Goal: Task Accomplishment & Management: Manage account settings

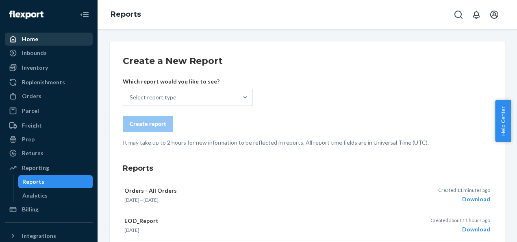
click at [31, 43] on div "Home" at bounding box center [30, 39] width 16 height 8
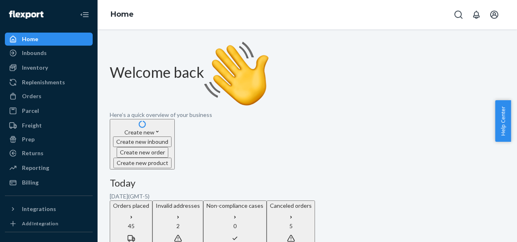
click at [200, 201] on p "Invalid addresses" at bounding box center [178, 205] width 44 height 8
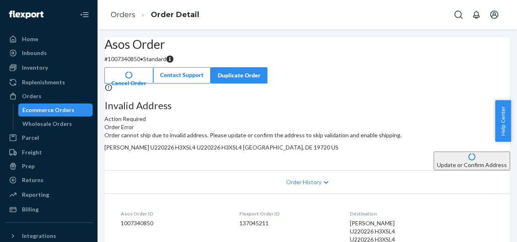
scroll to position [41, 0]
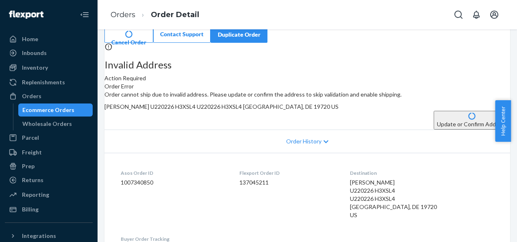
click at [434, 129] on button "Update or Confirm Address" at bounding box center [472, 120] width 76 height 19
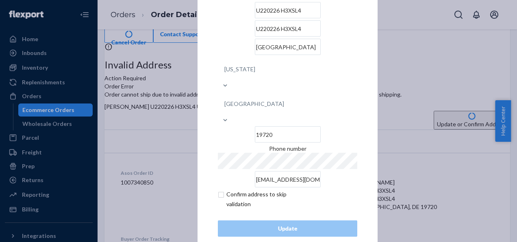
scroll to position [0, 0]
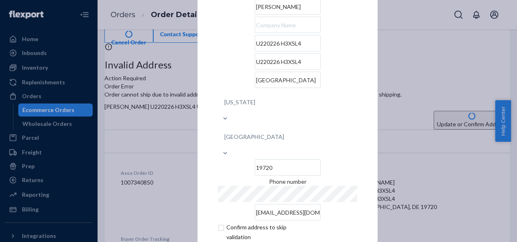
click at [411, 55] on div "× Update Address [PERSON_NAME] U220226 H3XSL4 U220226 H3XSL4 [GEOGRAPHIC_DATA][…" at bounding box center [258, 121] width 517 height 242
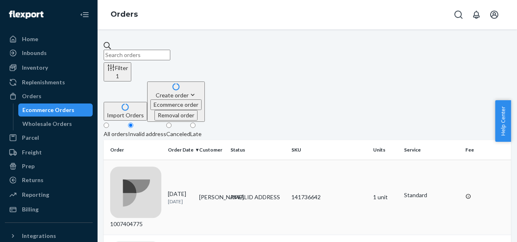
click at [239, 193] on div "INVALID ADDRESS" at bounding box center [258, 197] width 54 height 8
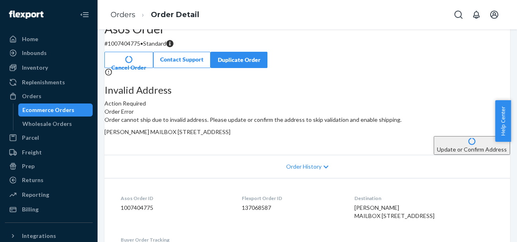
scroll to position [41, 0]
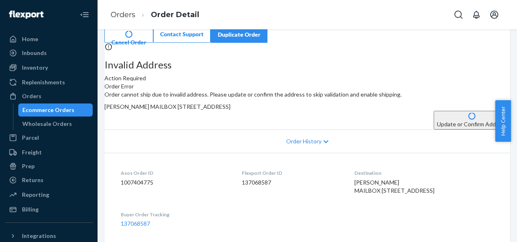
click at [434, 129] on button "Update or Confirm Address" at bounding box center [472, 120] width 76 height 19
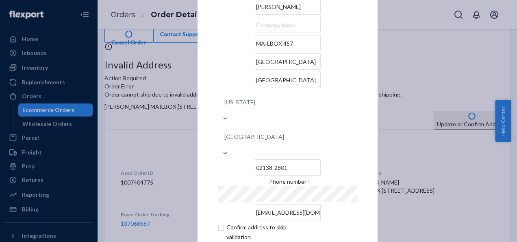
drag, startPoint x: 267, startPoint y: 69, endPoint x: 194, endPoint y: 68, distance: 72.8
click at [198, 68] on div "× Update Address [PERSON_NAME] MAILBOX [STREET_ADDRESS][US_STATE] [PHONE_NUMBER…" at bounding box center [288, 120] width 180 height 337
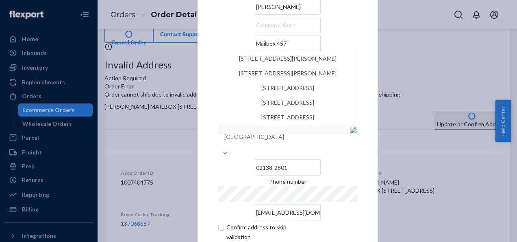
type input "Mailbox 457"
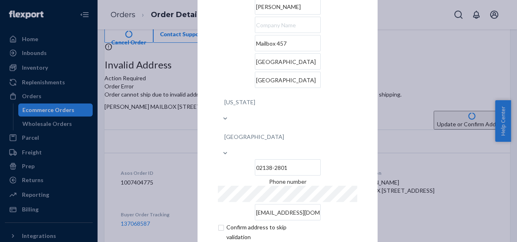
click at [162, 159] on div "× Update Address [PERSON_NAME] Mailbox [STREET_ADDRESS][US_STATE] [PHONE_NUMBER…" at bounding box center [258, 121] width 517 height 242
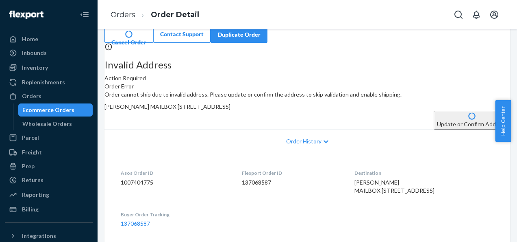
click at [434, 129] on button "Update or Confirm Address" at bounding box center [472, 120] width 76 height 19
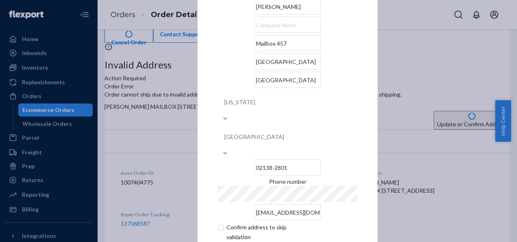
click at [255, 51] on input "Mailbox 457" at bounding box center [288, 43] width 66 height 16
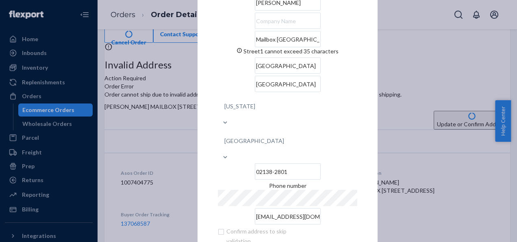
click at [321, 47] on input "Mailbox [GEOGRAPHIC_DATA]" at bounding box center [288, 39] width 66 height 16
type input "[STREET_ADDRESS]"
type input "02138"
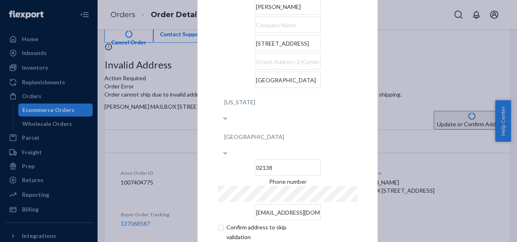
click at [255, 33] on input "text" at bounding box center [288, 25] width 66 height 16
click at [186, 150] on div "× Update Address [PERSON_NAME][GEOGRAPHIC_DATA][STREET_ADDRESS][US_STATE] Phone…" at bounding box center [258, 121] width 517 height 242
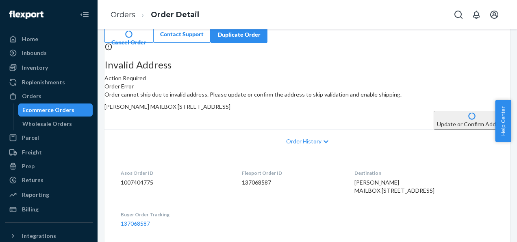
click at [434, 129] on button "Update or Confirm Address" at bounding box center [472, 120] width 76 height 19
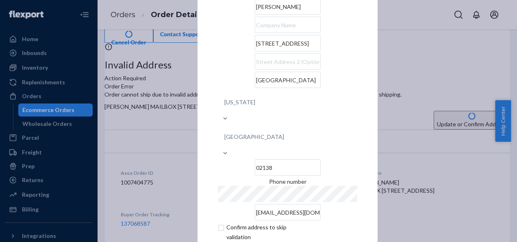
click at [255, 33] on input "text" at bounding box center [288, 25] width 66 height 16
type input "Mailbox 457"
drag, startPoint x: 251, startPoint y: 70, endPoint x: 207, endPoint y: 67, distance: 44.4
click at [211, 69] on div "× Update Address [PERSON_NAME] Mailbox [STREET_ADDRESS][US_STATE] Phone number …" at bounding box center [288, 120] width 180 height 337
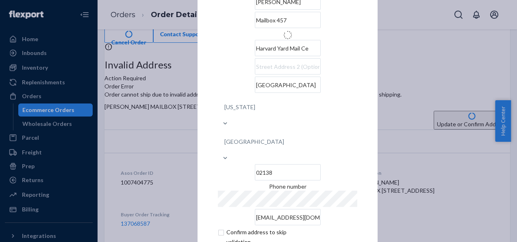
type input "[STREET_ADDRESS]"
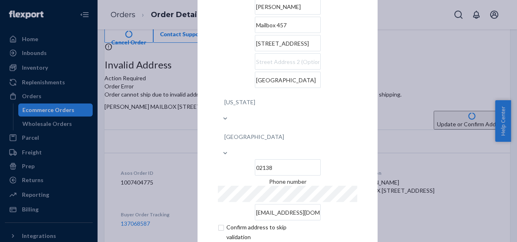
click at [255, 51] on input "[STREET_ADDRESS]" at bounding box center [288, 43] width 66 height 16
drag, startPoint x: 251, startPoint y: 70, endPoint x: 205, endPoint y: 61, distance: 47.3
click at [206, 70] on div "× Update Address [PERSON_NAME] Mailbox [STREET_ADDRESS][US_STATE] Phone number …" at bounding box center [288, 120] width 180 height 337
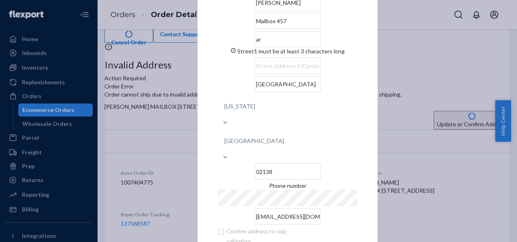
type input "a"
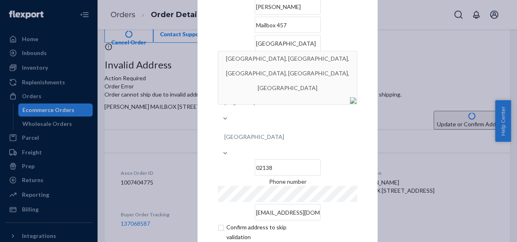
type input "[GEOGRAPHIC_DATA]"
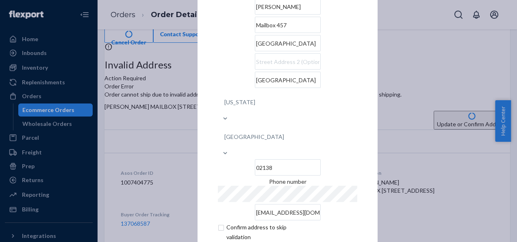
click at [209, 100] on div "× Update Address [PERSON_NAME] Mailbox [STREET_ADDRESS][US_STATE] Phone number …" at bounding box center [288, 120] width 180 height 337
click at [255, 70] on input "text" at bounding box center [288, 61] width 66 height 16
type input "[STREET_ADDRESS]"
click at [204, 142] on div "× Update Address [PERSON_NAME] Mailbox [GEOGRAPHIC_DATA] [STREET_ADDRESS][US_ST…" at bounding box center [288, 120] width 180 height 337
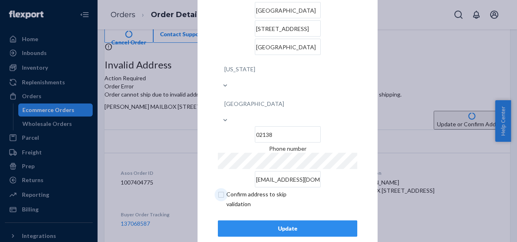
click at [222, 189] on input "checkbox" at bounding box center [265, 199] width 94 height 20
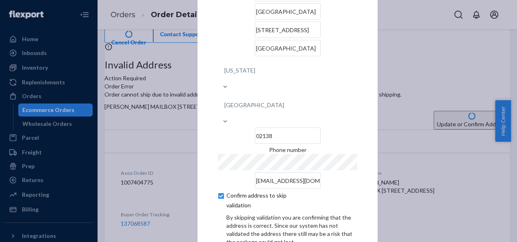
click at [222, 190] on input "checkbox" at bounding box center [265, 200] width 94 height 20
checkbox input "false"
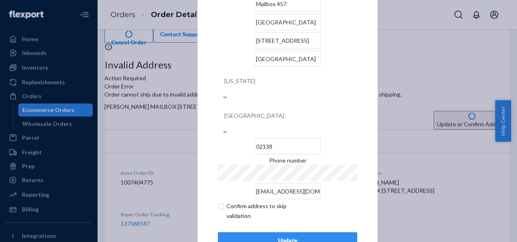
scroll to position [33, 0]
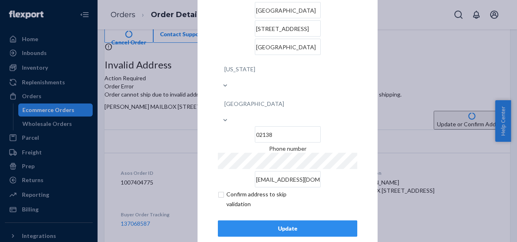
click at [285, 224] on div "Update" at bounding box center [288, 228] width 126 height 8
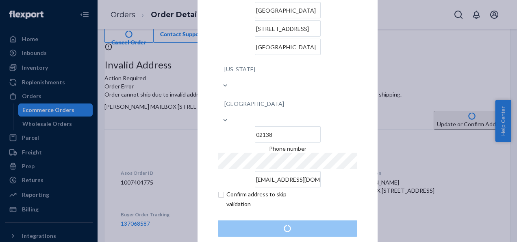
scroll to position [0, 0]
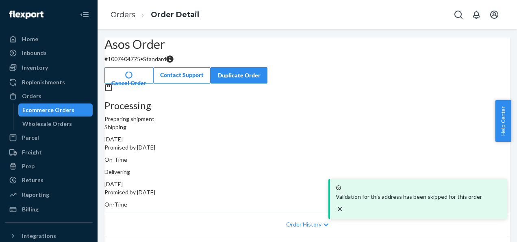
click at [252, 70] on div "Asos Order # 1007404775 • Standard Cancel Order Contact Support Duplicate Order" at bounding box center [307, 60] width 406 height 46
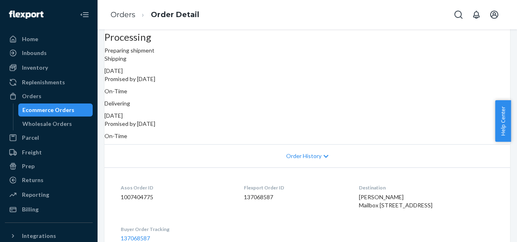
scroll to position [122, 0]
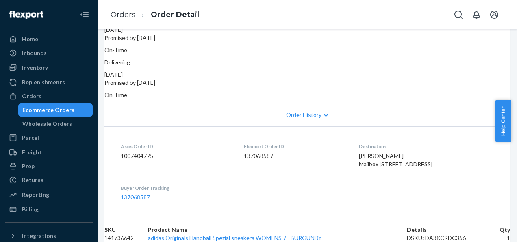
click at [31, 108] on div "Ecommerce Orders" at bounding box center [48, 110] width 52 height 8
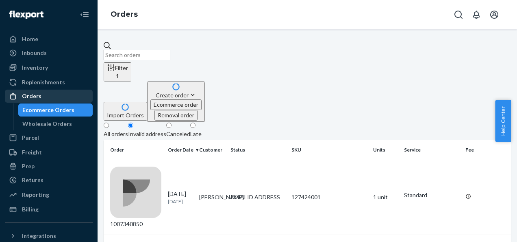
click at [38, 92] on div "Orders" at bounding box center [32, 96] width 20 height 8
click at [124, 130] on div "All orders" at bounding box center [116, 134] width 24 height 8
click at [109, 122] on input "All orders" at bounding box center [106, 124] width 5 height 5
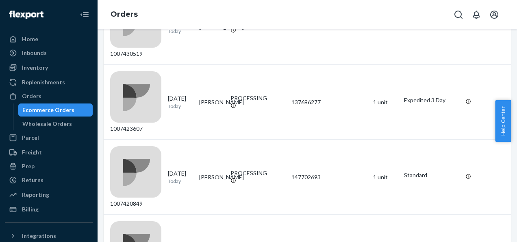
scroll to position [686, 0]
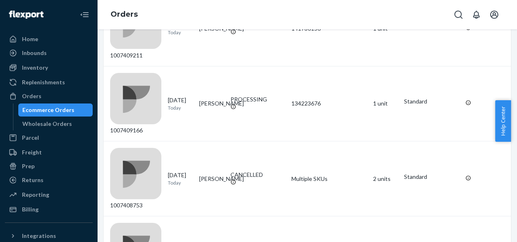
scroll to position [674, 0]
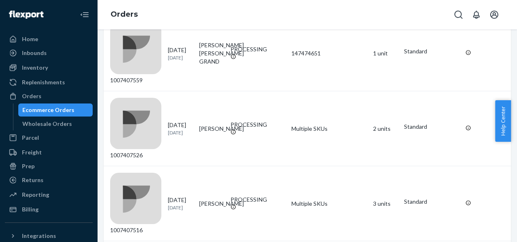
scroll to position [681, 0]
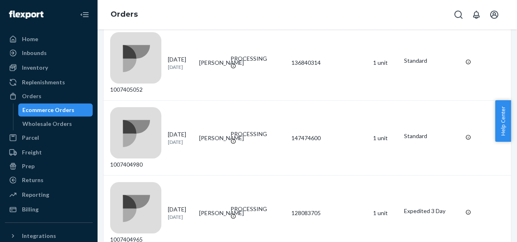
scroll to position [659, 0]
